Goal: Information Seeking & Learning: Learn about a topic

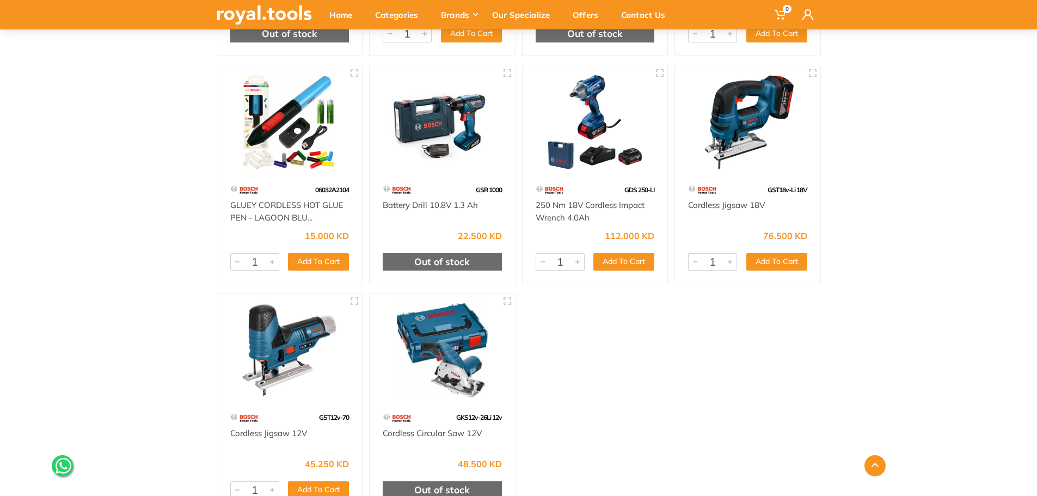
scroll to position [926, 0]
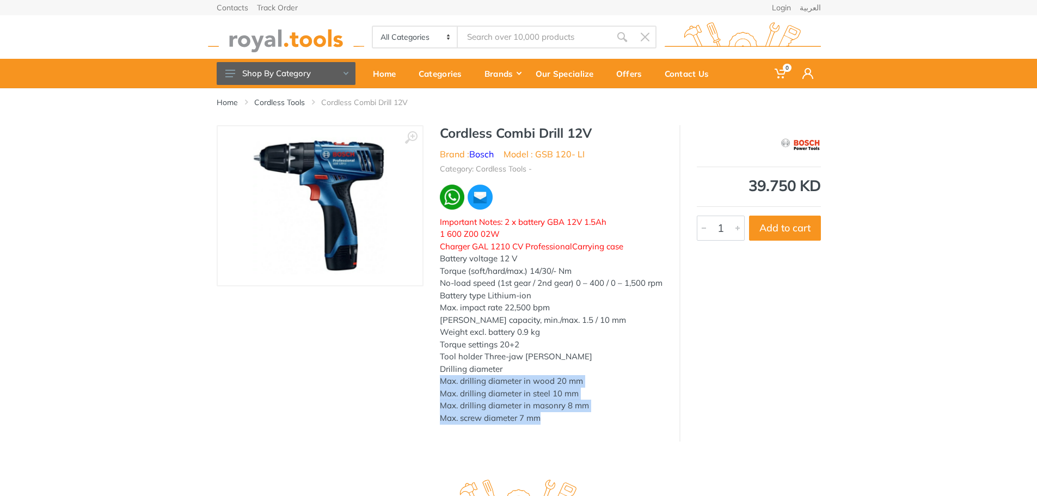
drag, startPoint x: 540, startPoint y: 425, endPoint x: 424, endPoint y: 394, distance: 119.6
click at [424, 394] on div "Cordless Combi Drill 12V Brand : Bosch Model : GSB 120- LI Category: Cordless T…" at bounding box center [552, 278] width 256 height 306
copy div "Max. drilling diameter in wood 20 mm Max. drilling diameter in steel 10 mm Max.…"
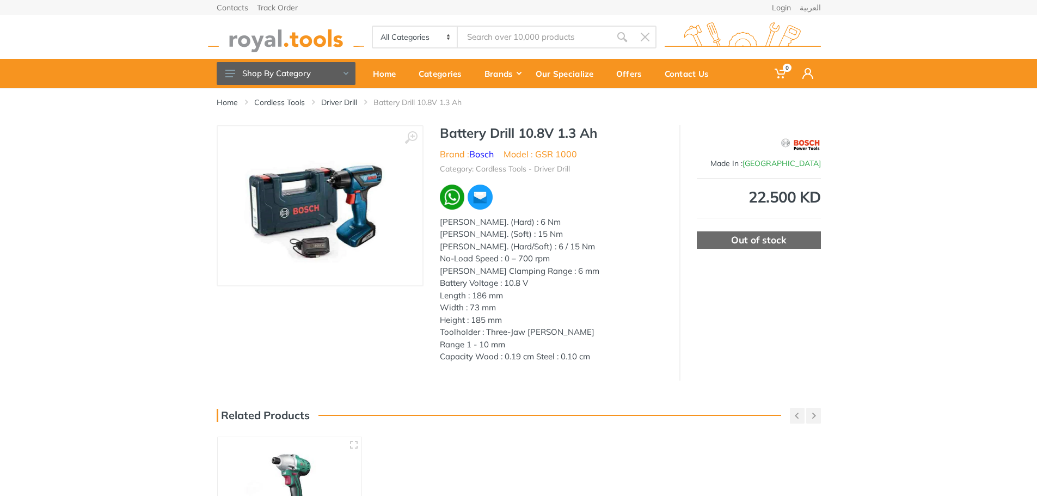
click at [524, 223] on div "[PERSON_NAME]. (Hard) : 6 Nm [PERSON_NAME]. (Soft) : 15 Nm [PERSON_NAME]. (Hard…" at bounding box center [551, 289] width 223 height 147
click at [528, 234] on div "[PERSON_NAME]. (Hard) : 6 Nm [PERSON_NAME]. (Soft) : 15 Nm [PERSON_NAME]. (Hard…" at bounding box center [551, 289] width 223 height 147
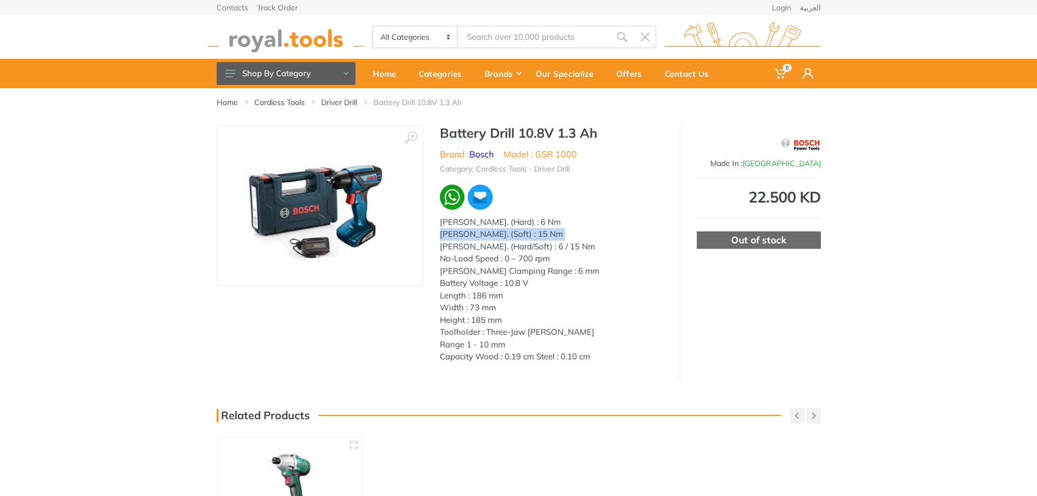
click at [528, 234] on div "[PERSON_NAME]. (Hard) : 6 Nm [PERSON_NAME]. (Soft) : 15 Nm [PERSON_NAME]. (Hard…" at bounding box center [551, 289] width 223 height 147
click at [542, 248] on div "[PERSON_NAME]. (Hard) : 6 Nm [PERSON_NAME]. (Soft) : 15 Nm [PERSON_NAME]. (Hard…" at bounding box center [551, 289] width 223 height 147
click at [542, 255] on div "[PERSON_NAME]. (Hard) : 6 Nm [PERSON_NAME]. (Soft) : 15 Nm [PERSON_NAME]. (Hard…" at bounding box center [551, 289] width 223 height 147
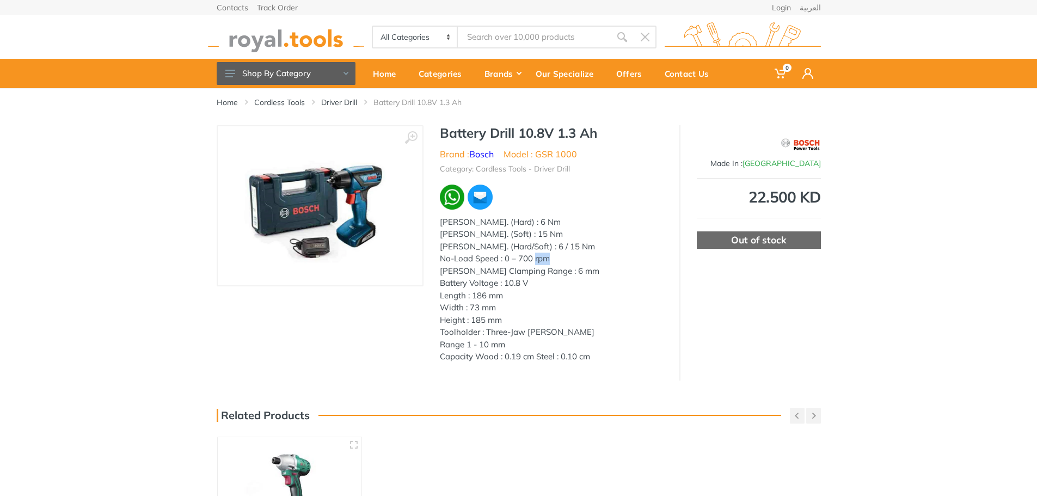
click at [542, 255] on div "[PERSON_NAME]. (Hard) : 6 Nm [PERSON_NAME]. (Soft) : 15 Nm [PERSON_NAME]. (Hard…" at bounding box center [551, 289] width 223 height 147
click at [540, 271] on div "[PERSON_NAME]. (Hard) : 6 Nm [PERSON_NAME]. (Soft) : 15 Nm [PERSON_NAME]. (Hard…" at bounding box center [551, 289] width 223 height 147
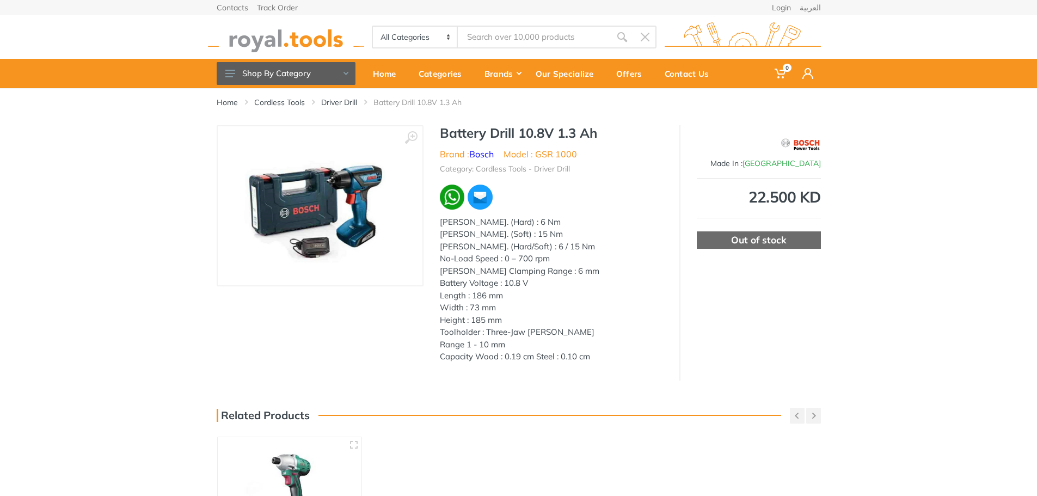
click at [515, 284] on div "[PERSON_NAME]. (Hard) : 6 Nm [PERSON_NAME]. (Soft) : 15 Nm [PERSON_NAME]. (Hard…" at bounding box center [551, 289] width 223 height 147
click at [334, 218] on img at bounding box center [320, 205] width 152 height 137
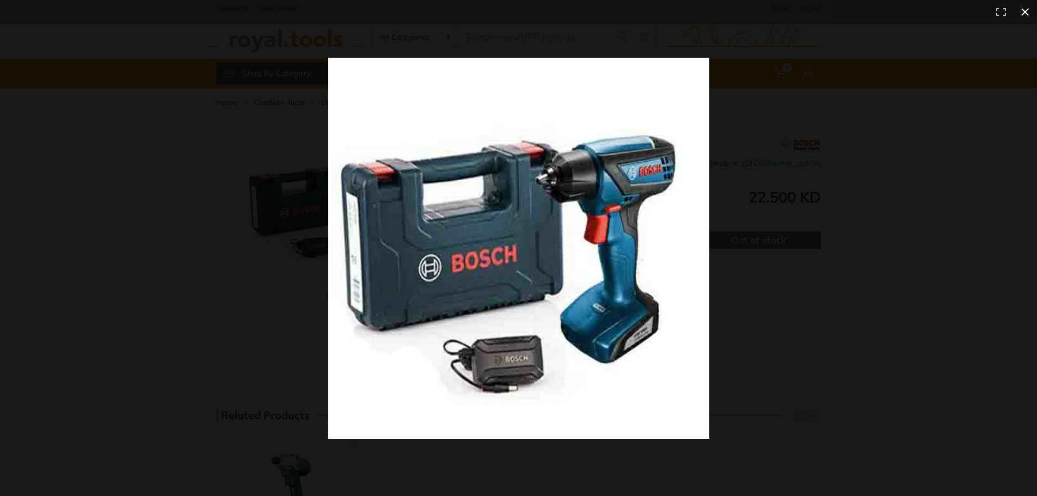
click at [897, 291] on div at bounding box center [769, 269] width 882 height 422
